Goal: Find contact information: Find contact information

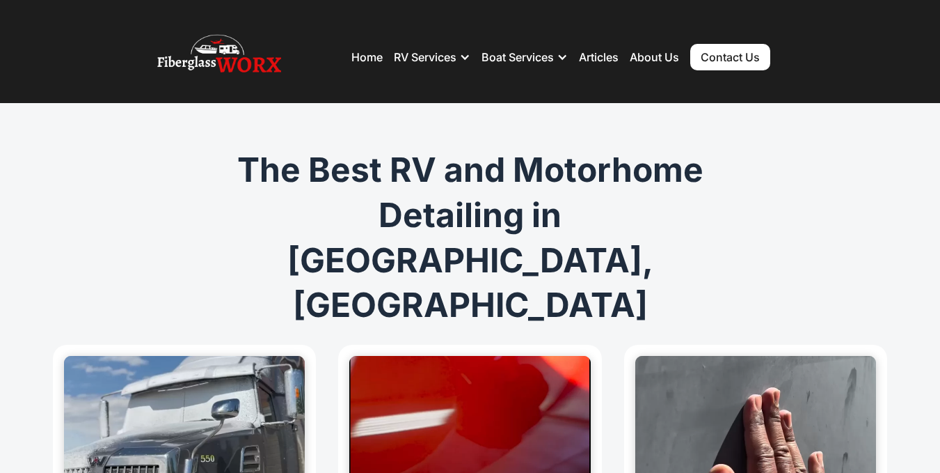
click at [727, 59] on link "Contact Us" at bounding box center [731, 57] width 80 height 26
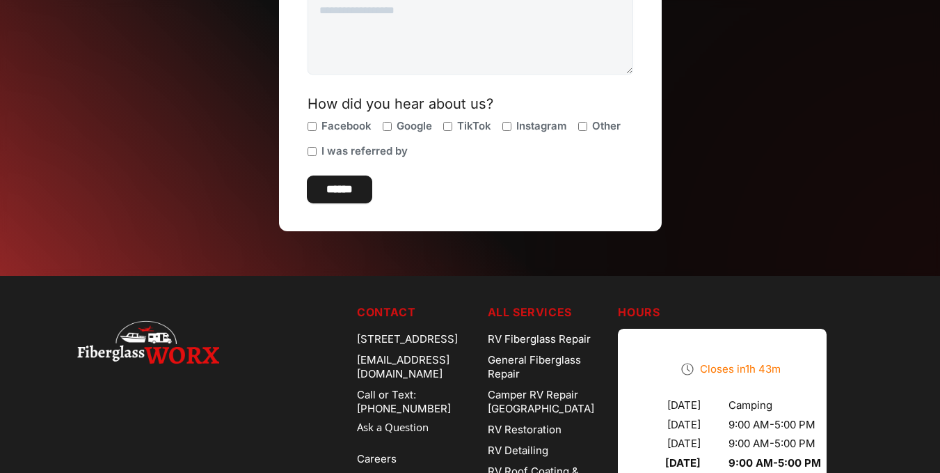
scroll to position [557, 0]
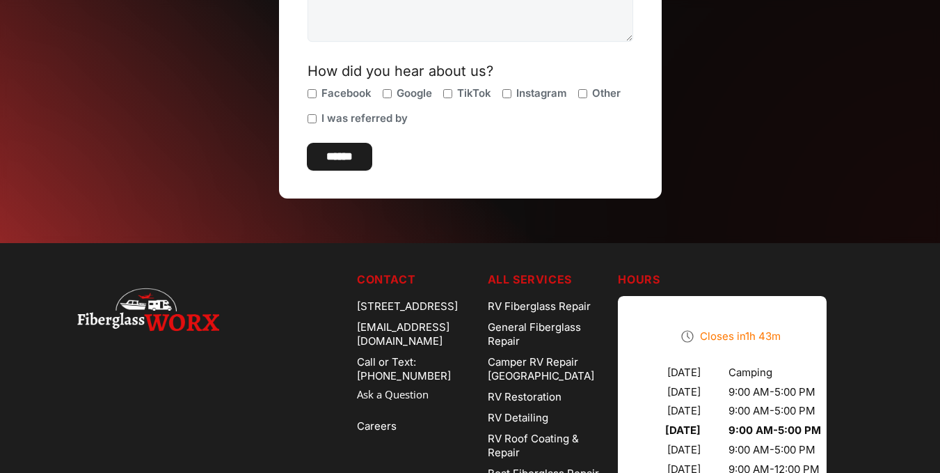
drag, startPoint x: 345, startPoint y: 305, endPoint x: 425, endPoint y: 324, distance: 81.5
click at [425, 317] on div "[STREET_ADDRESS]" at bounding box center [417, 306] width 120 height 21
copy div "[STREET_ADDRESS]"
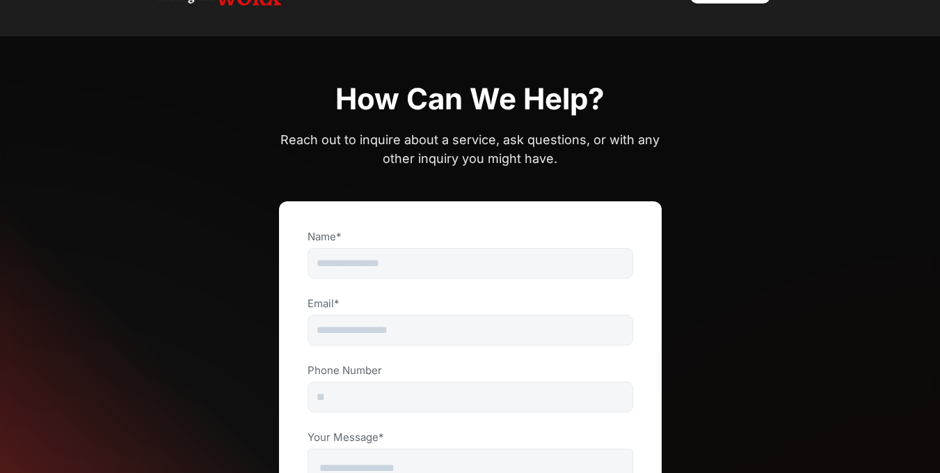
scroll to position [0, 0]
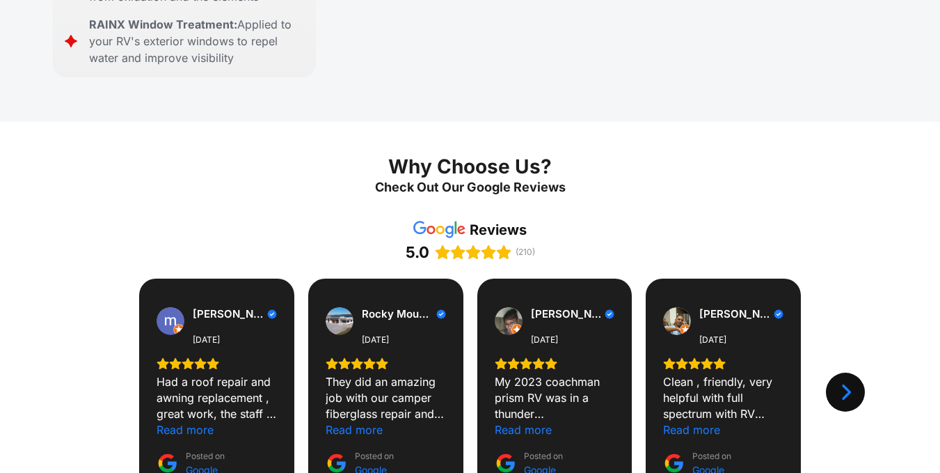
scroll to position [1323, 0]
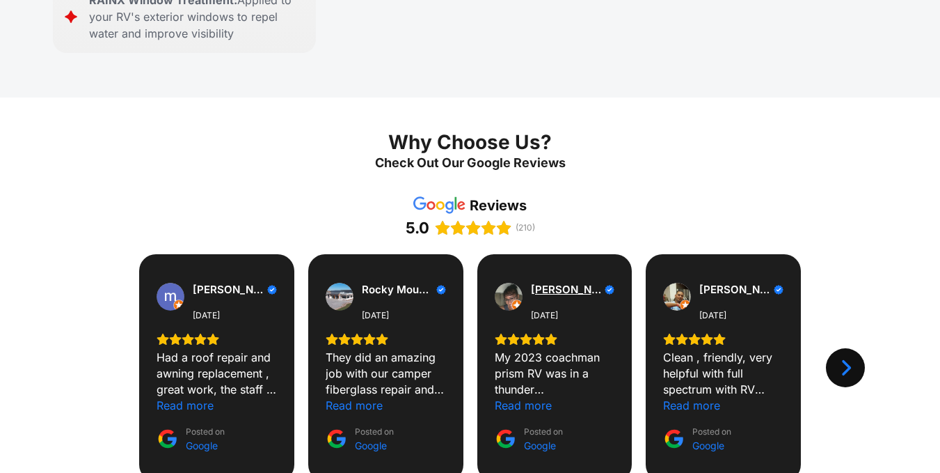
click at [547, 283] on span "[PERSON_NAME]" at bounding box center [566, 289] width 71 height 13
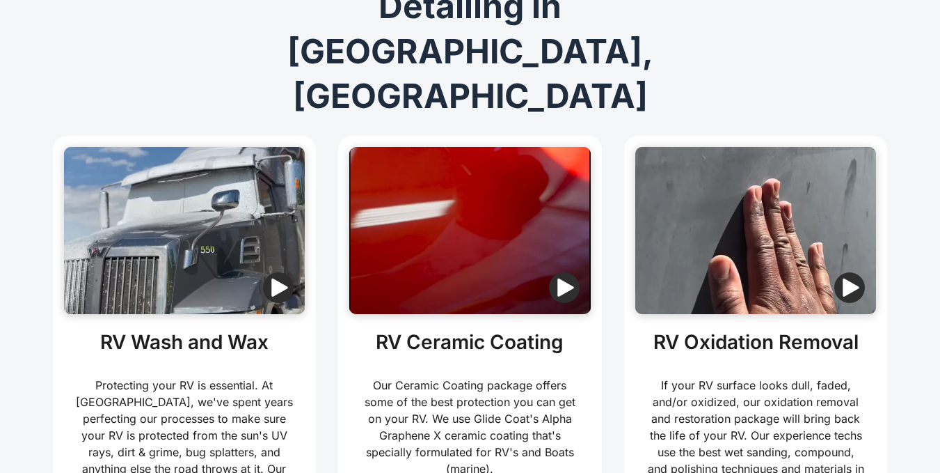
scroll to position [0, 0]
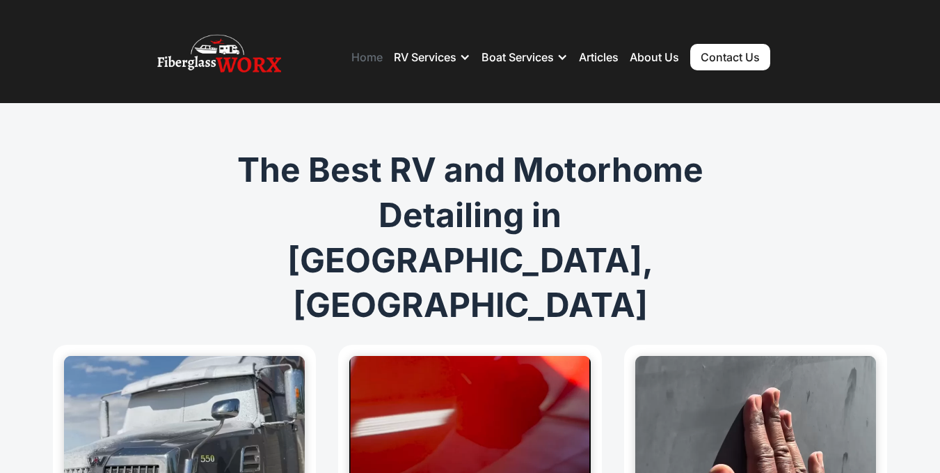
click at [363, 56] on link "Home" at bounding box center [367, 57] width 31 height 14
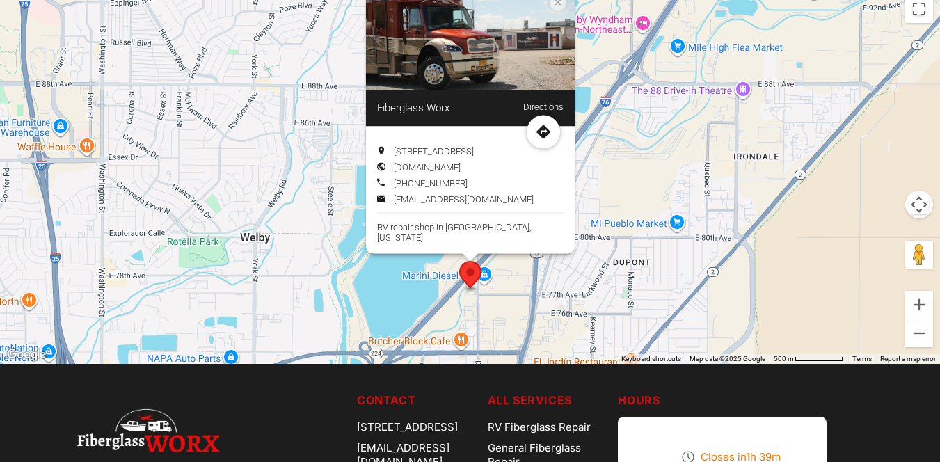
scroll to position [4037, 0]
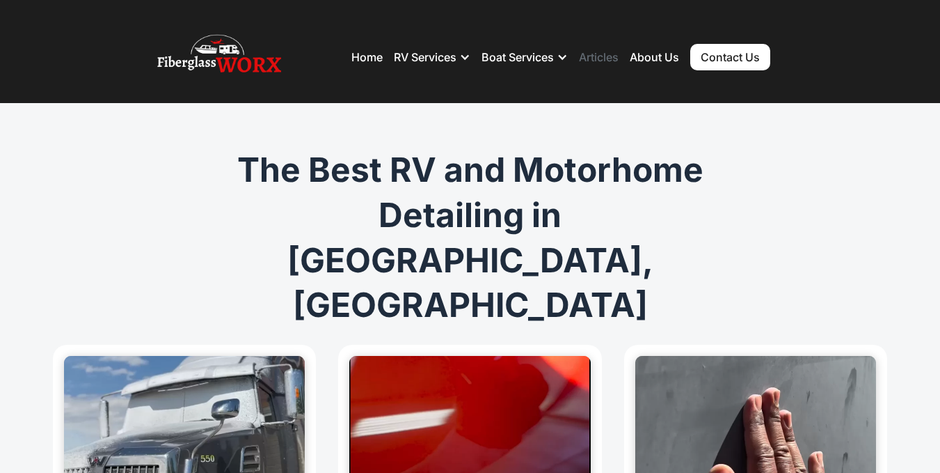
click at [597, 55] on link "Articles" at bounding box center [599, 57] width 40 height 14
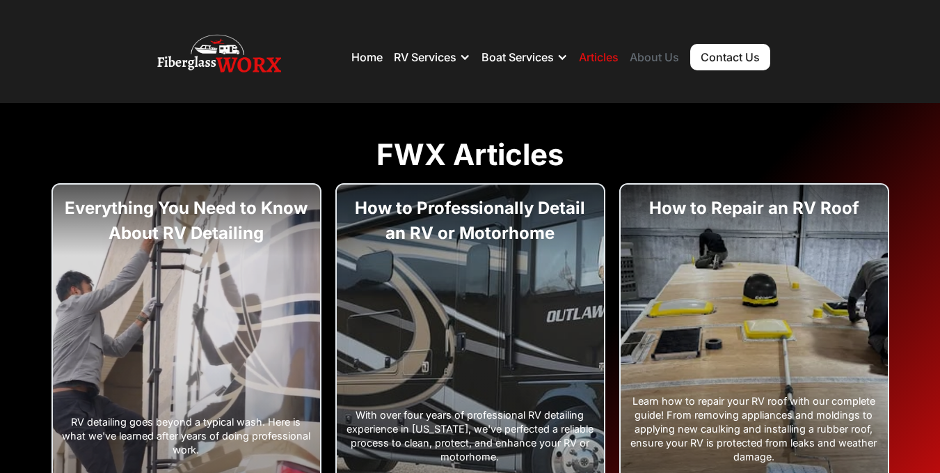
click at [649, 52] on link "About Us" at bounding box center [654, 57] width 49 height 14
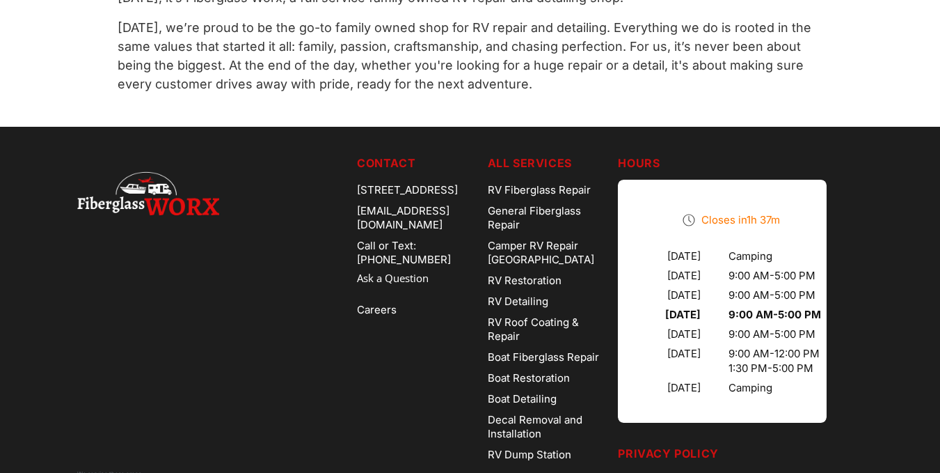
scroll to position [975, 0]
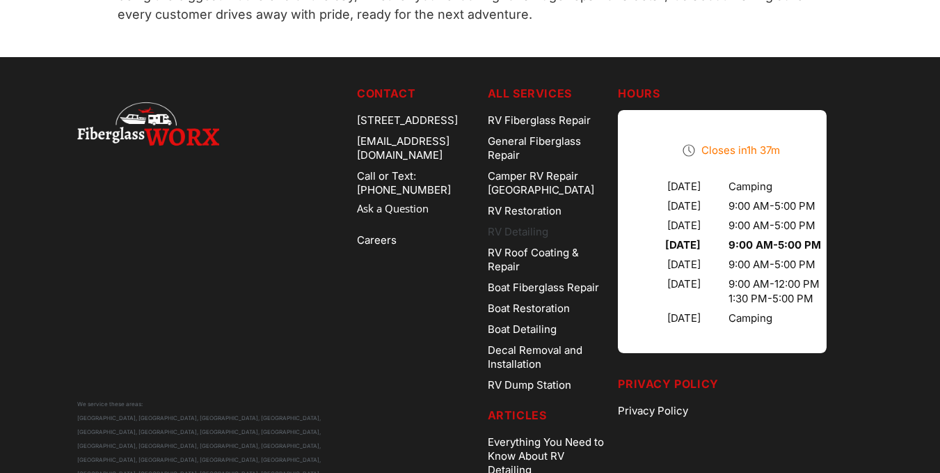
click at [523, 221] on link "RV Detailing" at bounding box center [548, 231] width 120 height 21
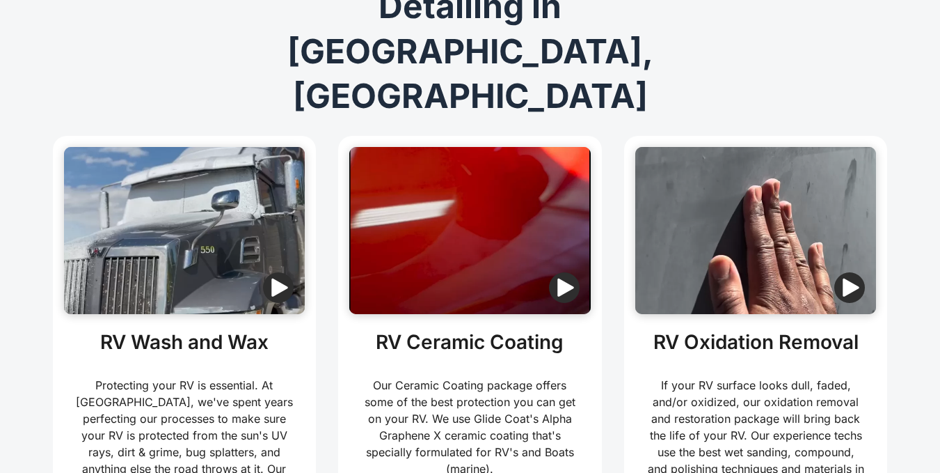
scroll to position [209, 0]
